Goal: Browse casually

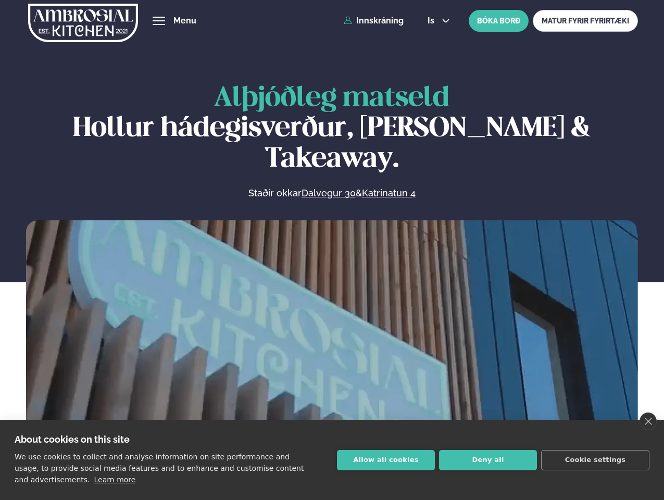
click at [648, 421] on link "close" at bounding box center [648, 422] width 17 height 18
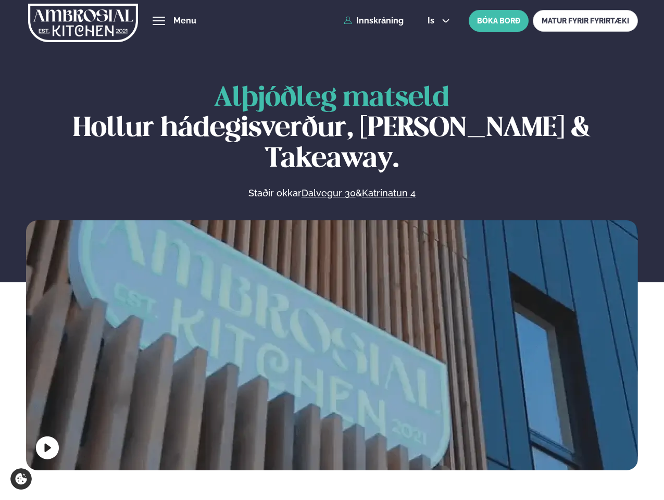
click at [159, 21] on span "hamburger" at bounding box center [158, 20] width 9 height 9
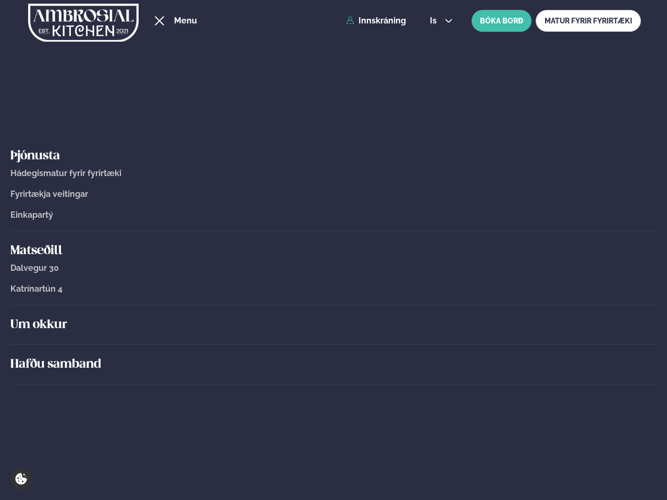
click at [438, 21] on span "is" at bounding box center [435, 21] width 10 height 8
click at [332, 343] on video at bounding box center [333, 374] width 614 height 307
